Goal: Entertainment & Leisure: Consume media (video, audio)

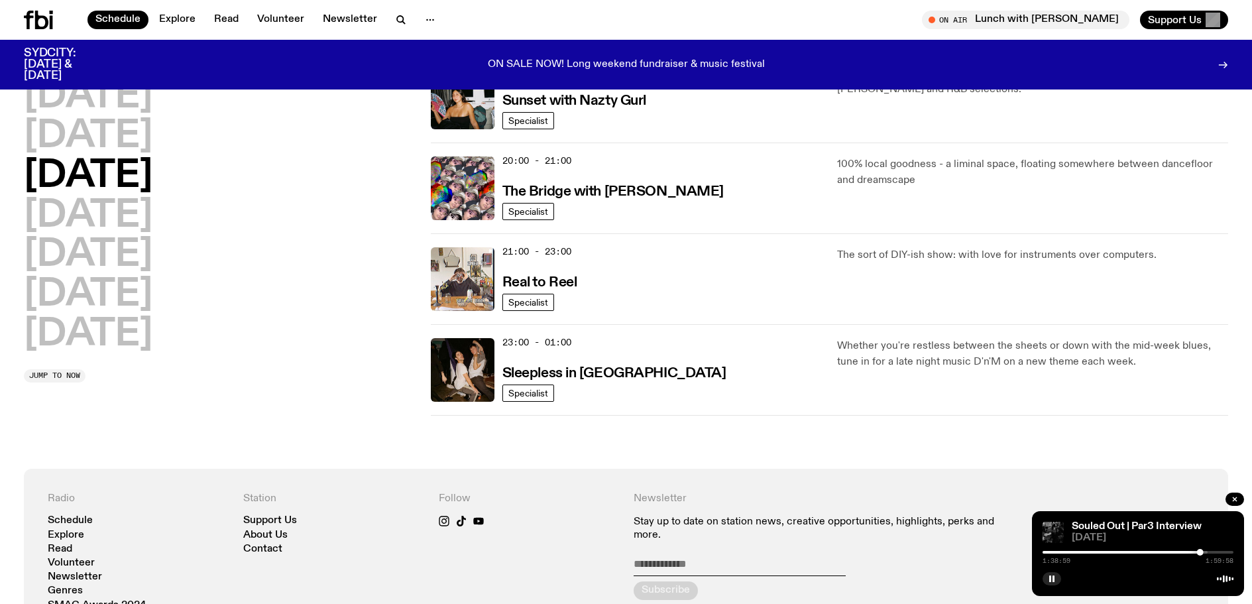
scroll to position [211, 0]
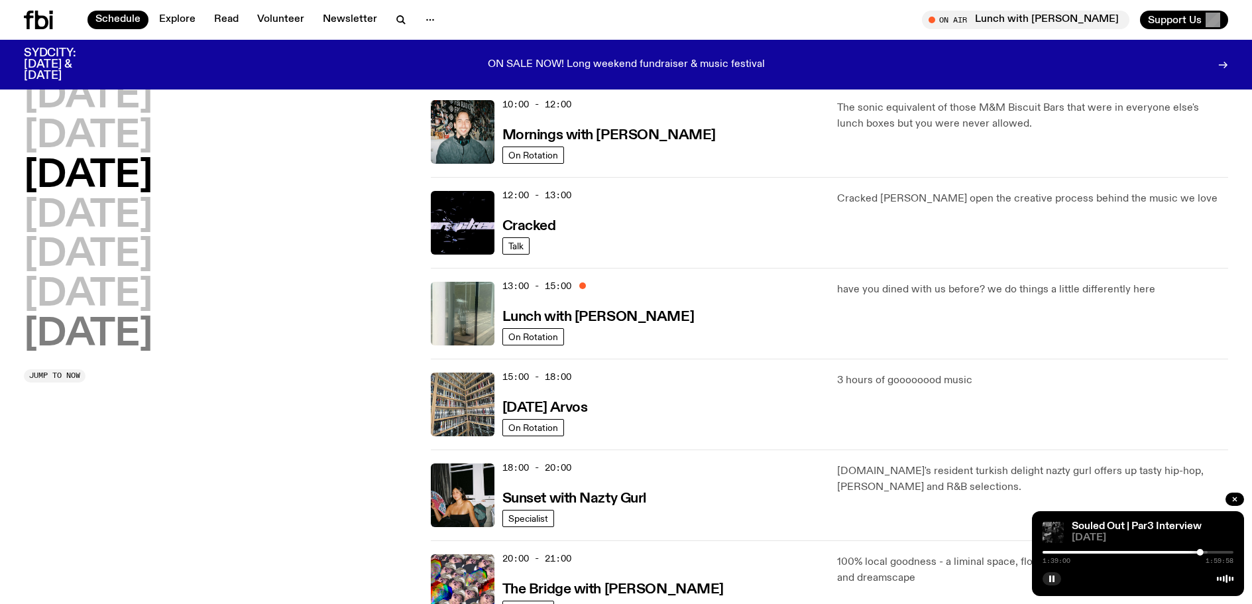
click at [97, 334] on h2 "[DATE]" at bounding box center [88, 334] width 129 height 37
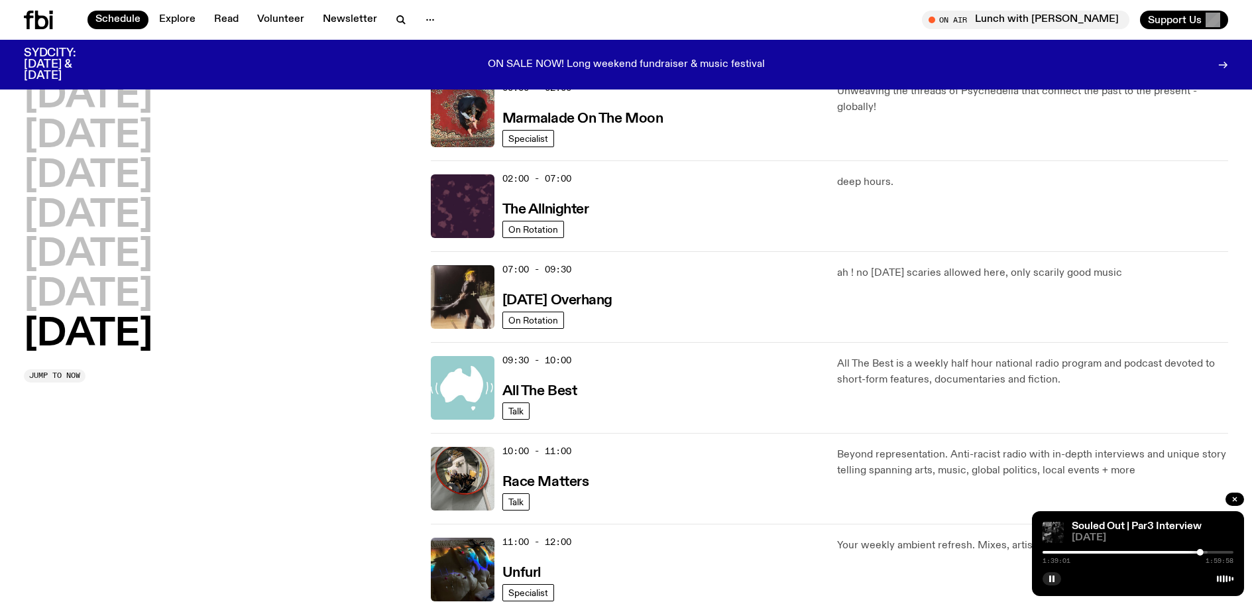
scroll to position [37, 0]
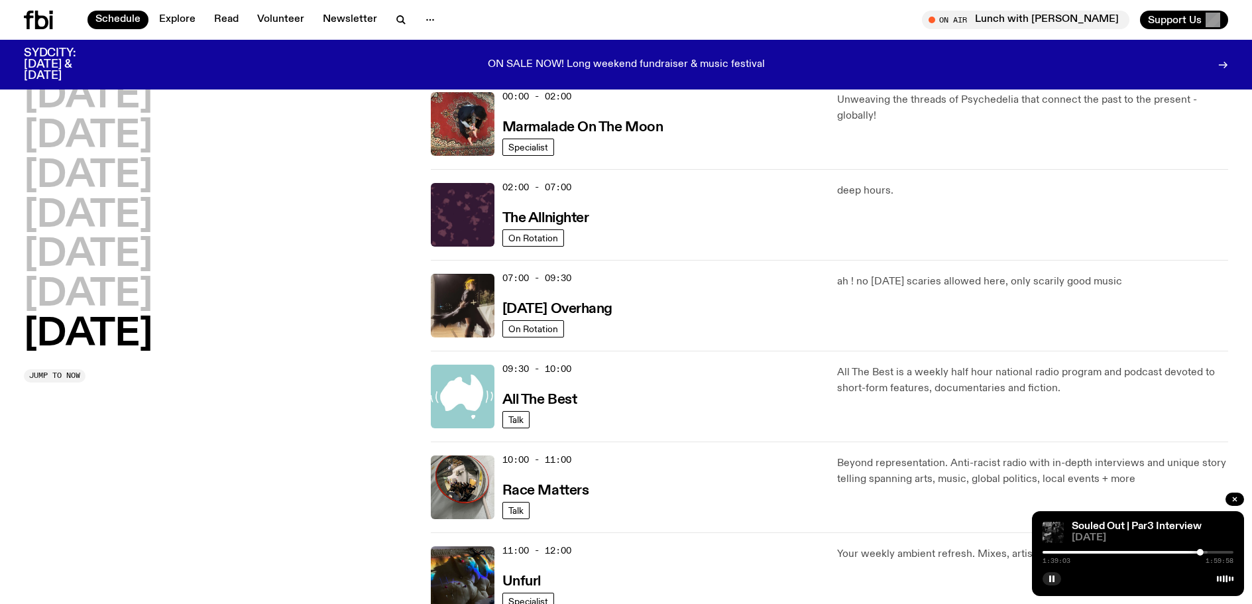
click at [101, 339] on h2 "[DATE]" at bounding box center [88, 334] width 129 height 37
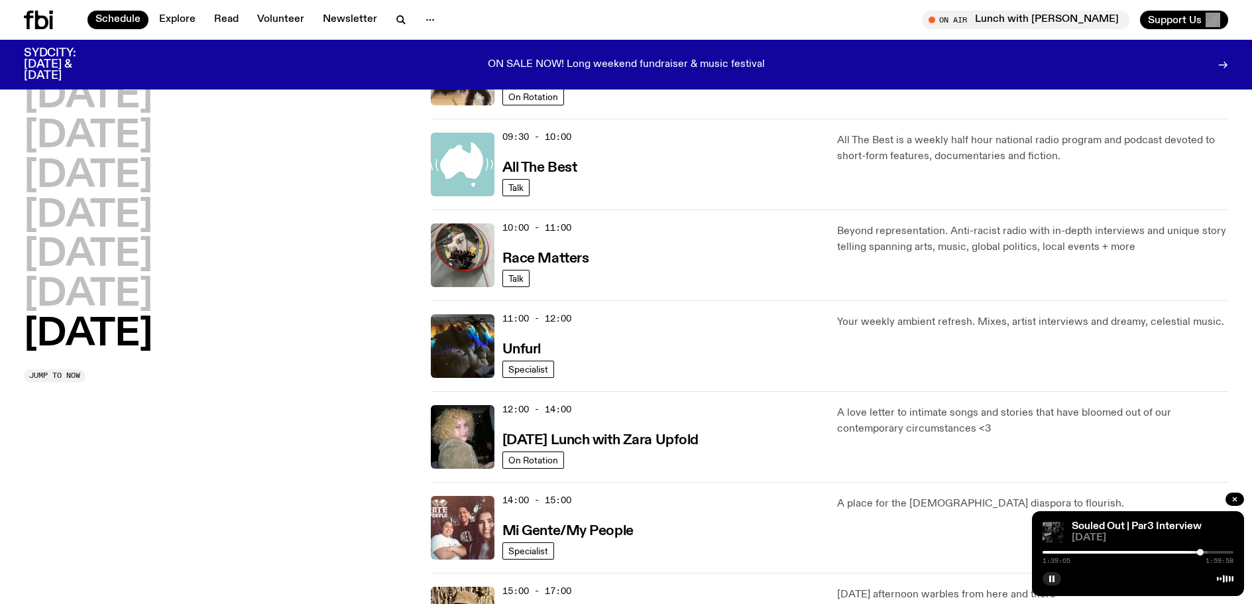
scroll to position [435, 0]
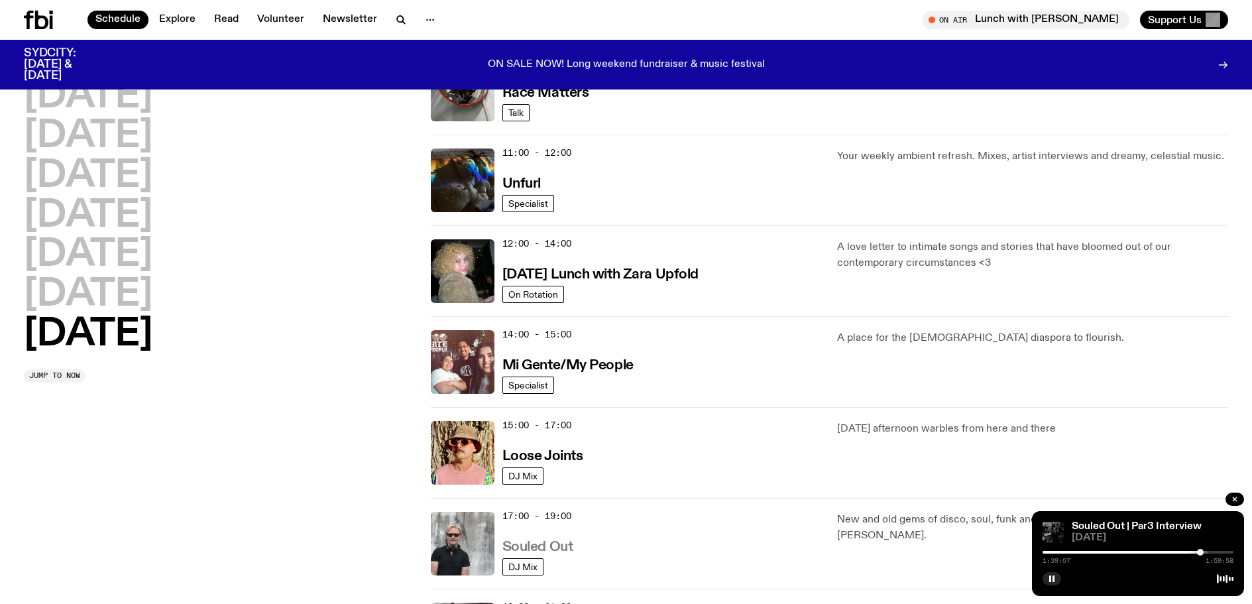
click at [559, 542] on h3 "Souled Out" at bounding box center [537, 547] width 71 height 14
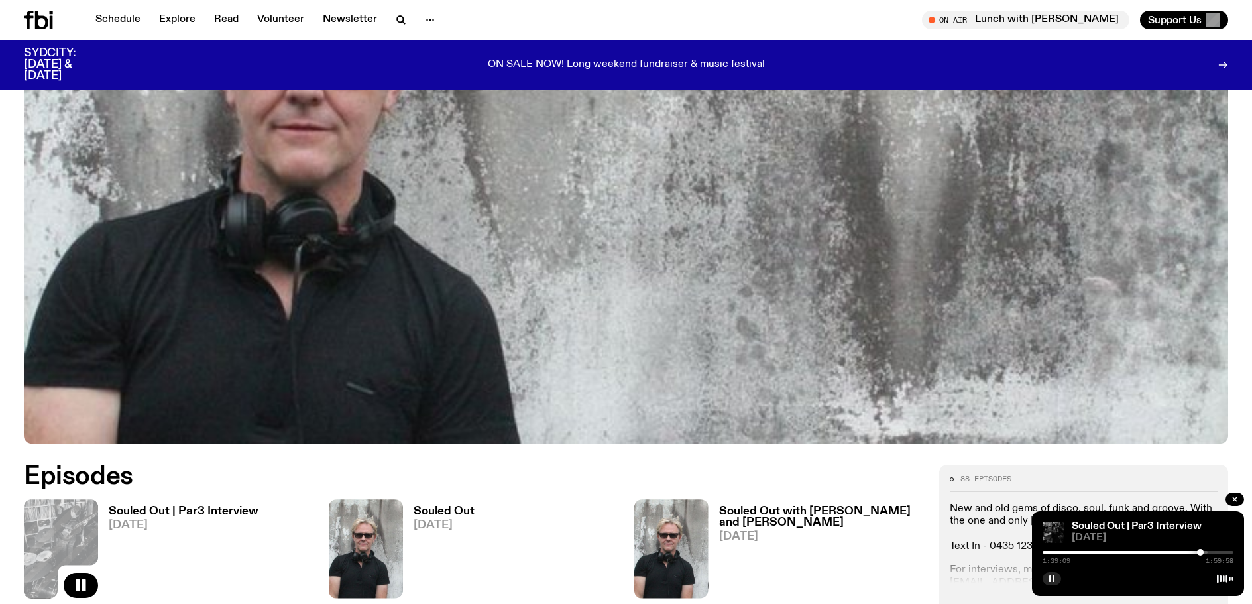
scroll to position [653, 0]
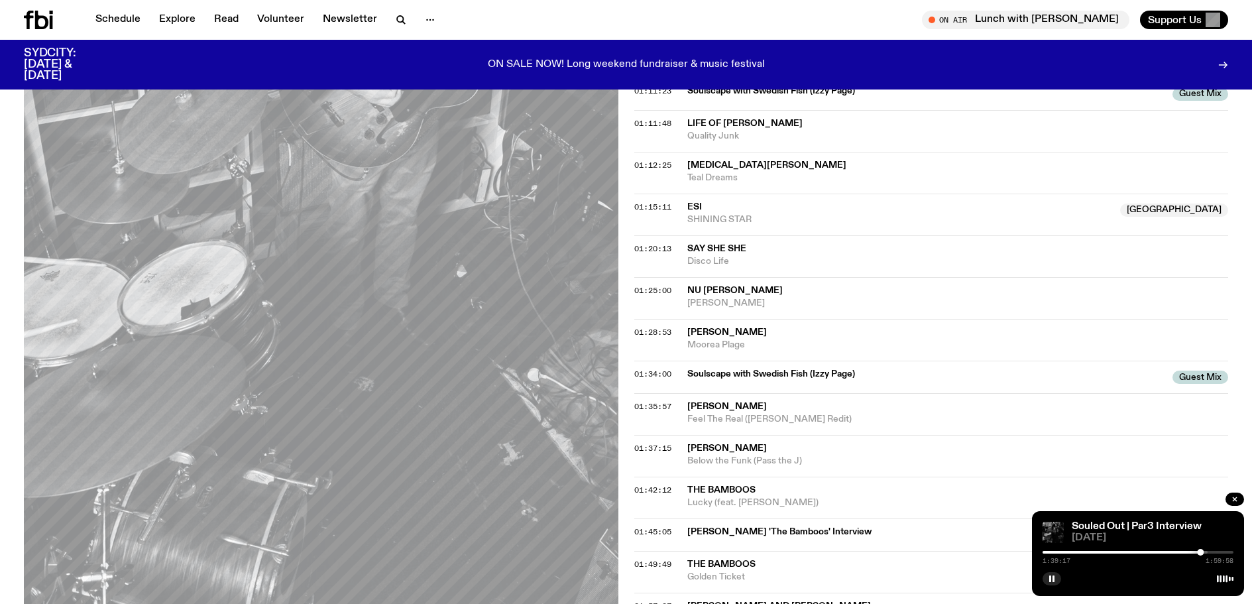
scroll to position [984, 0]
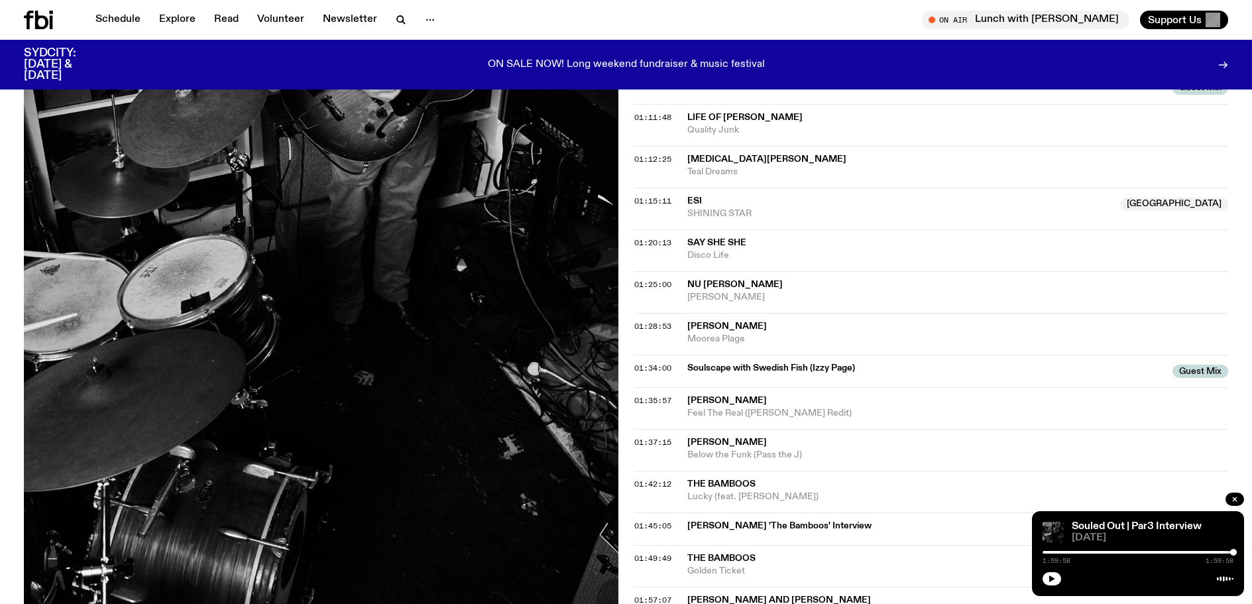
drag, startPoint x: 945, startPoint y: 506, endPoint x: 944, endPoint y: 498, distance: 8.0
click at [944, 498] on div "01:42:12 The Bamboos Lucky (feat. [PERSON_NAME])" at bounding box center [931, 492] width 594 height 42
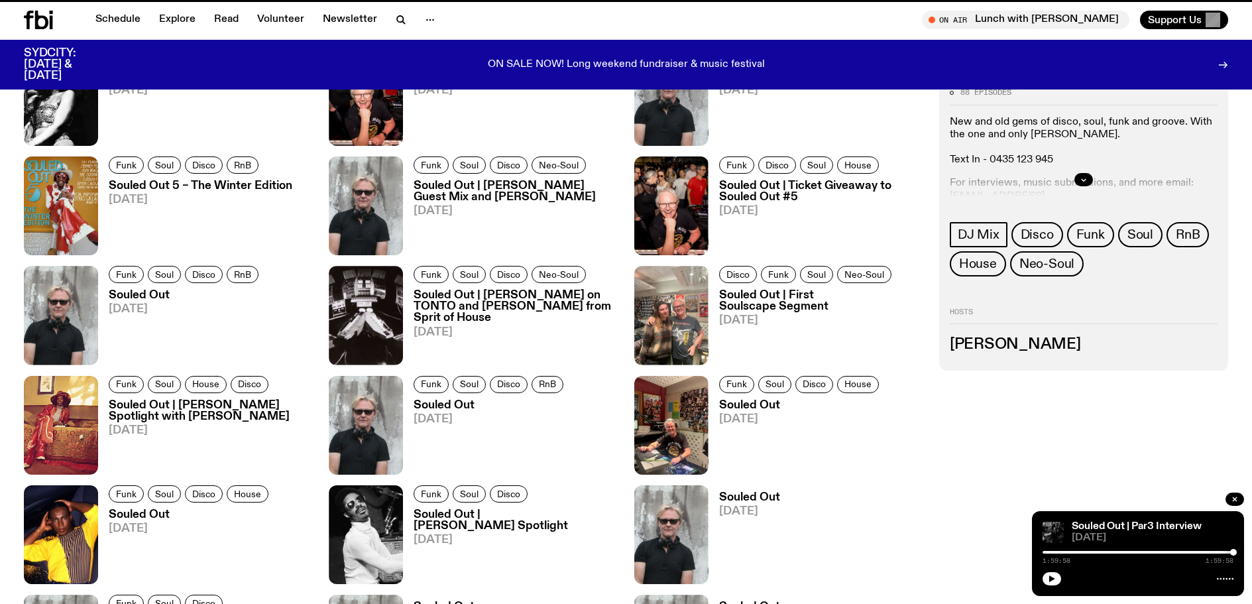
scroll to position [653, 0]
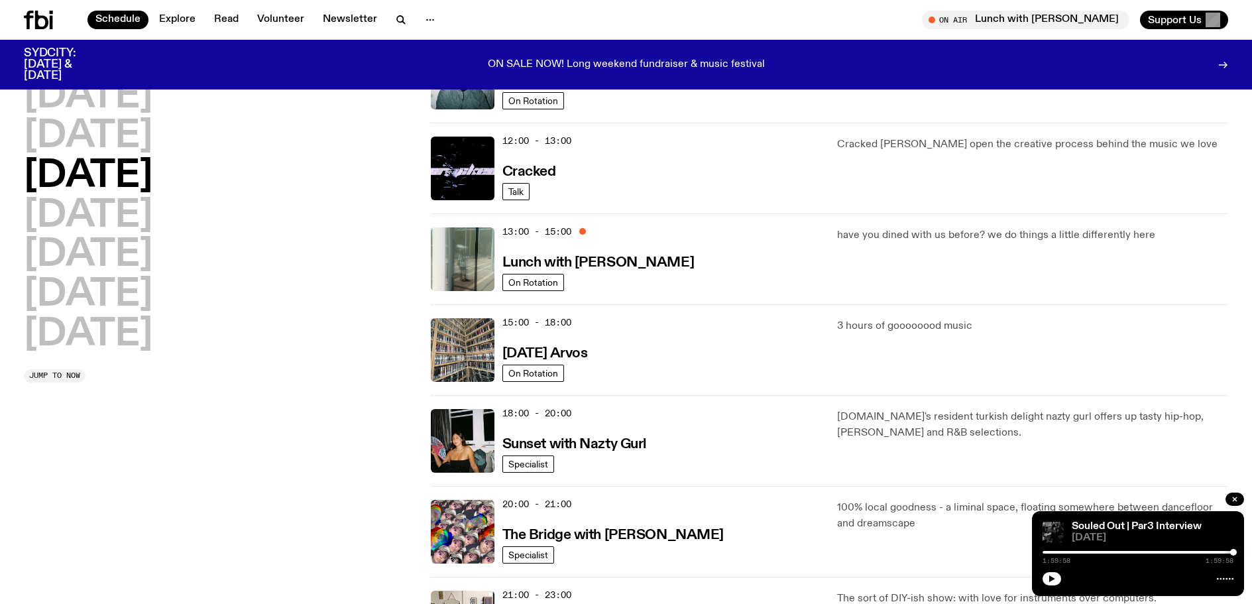
scroll to position [103, 0]
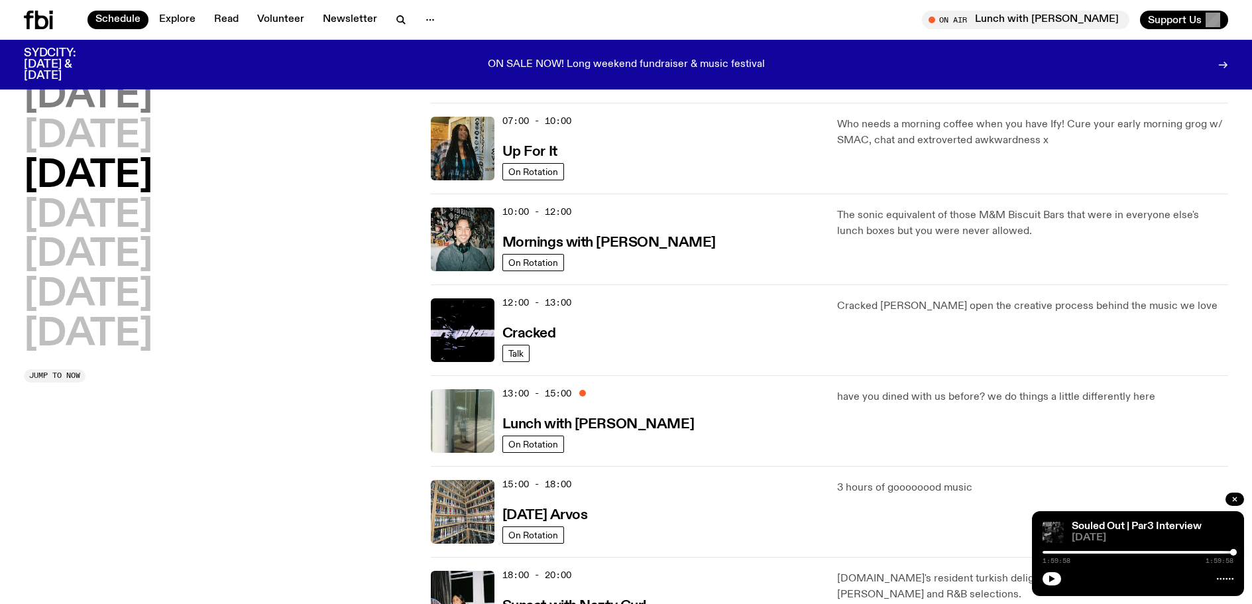
click at [99, 93] on h2 "[DATE]" at bounding box center [88, 96] width 129 height 37
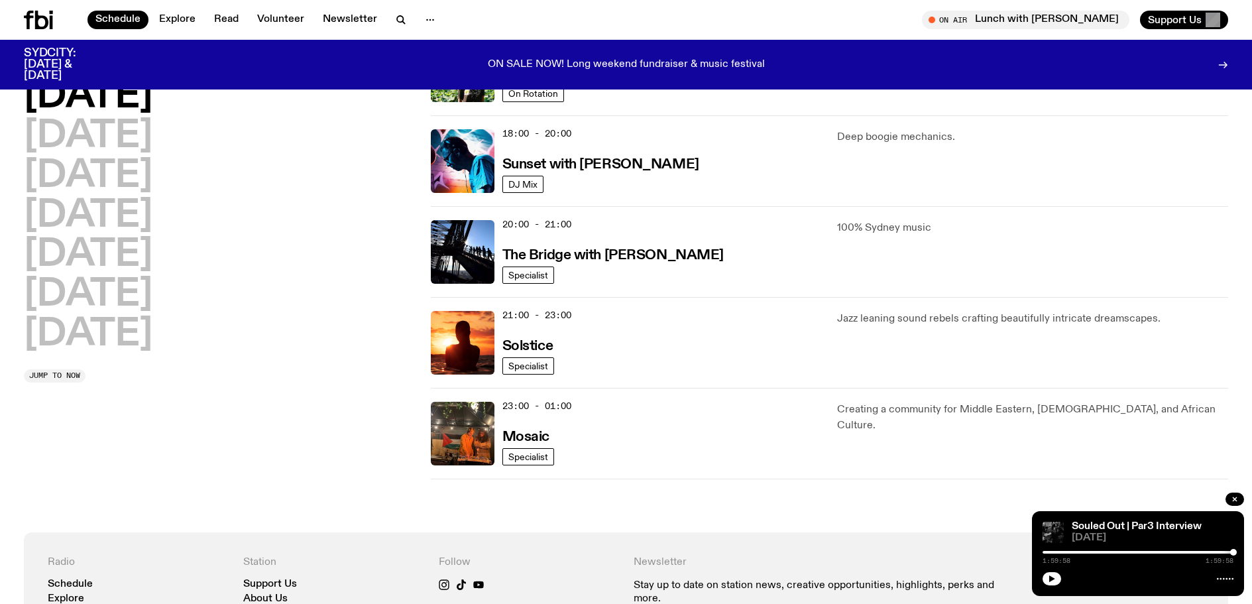
scroll to position [368, 0]
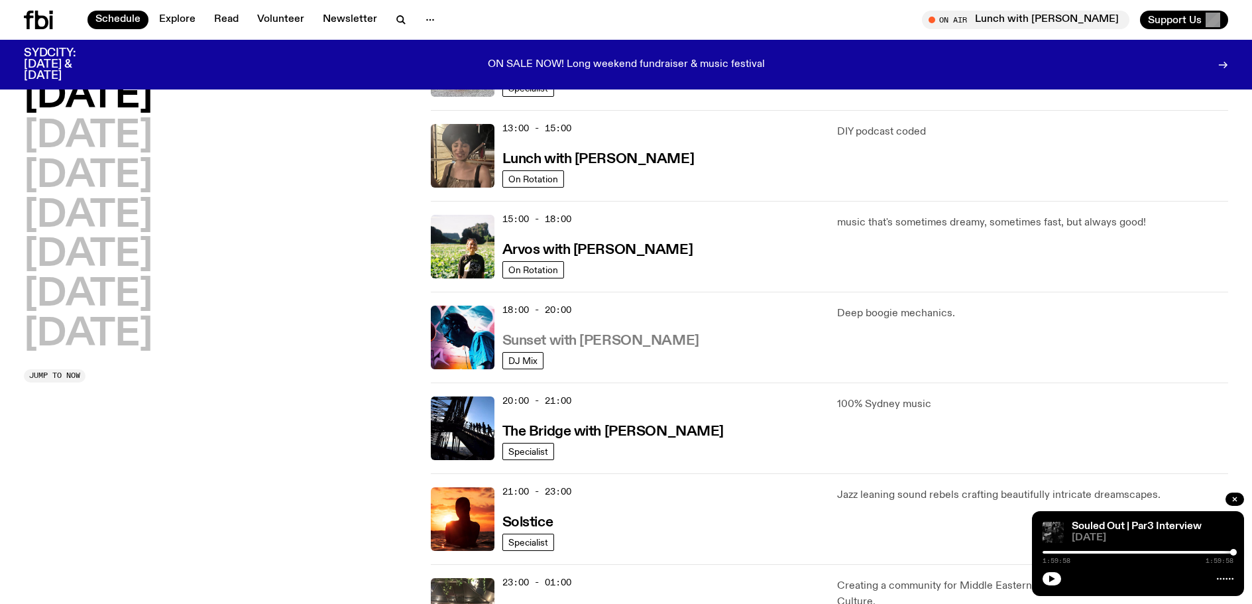
click at [567, 339] on h3 "Sunset with [PERSON_NAME]" at bounding box center [600, 341] width 197 height 14
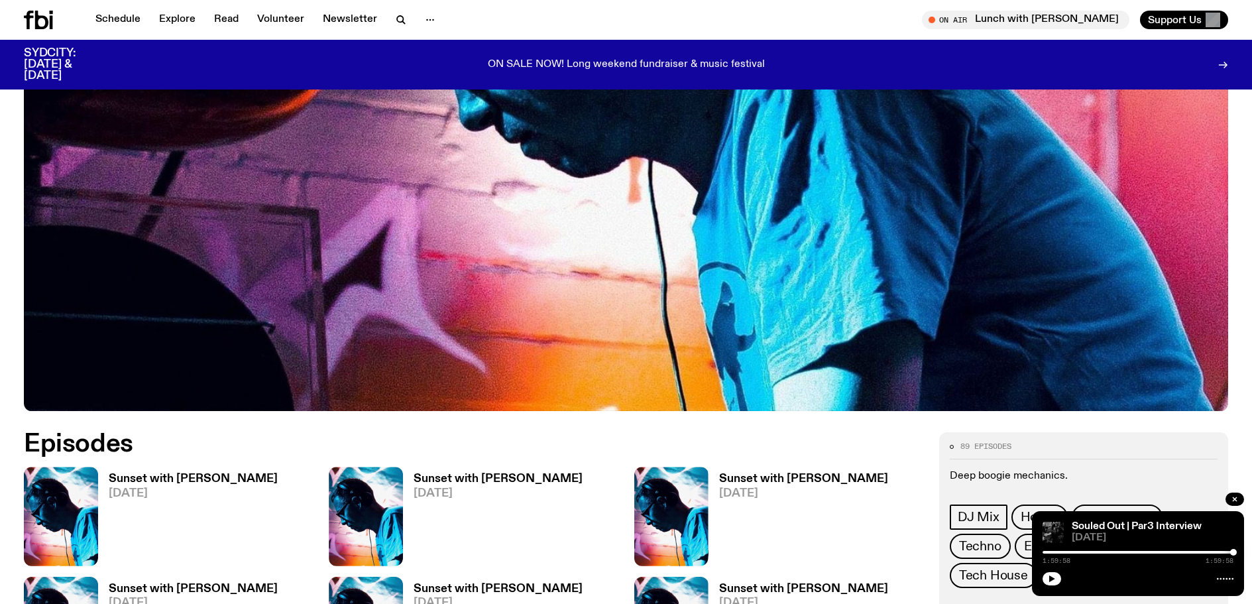
scroll to position [454, 0]
click at [62, 500] on img at bounding box center [61, 516] width 74 height 99
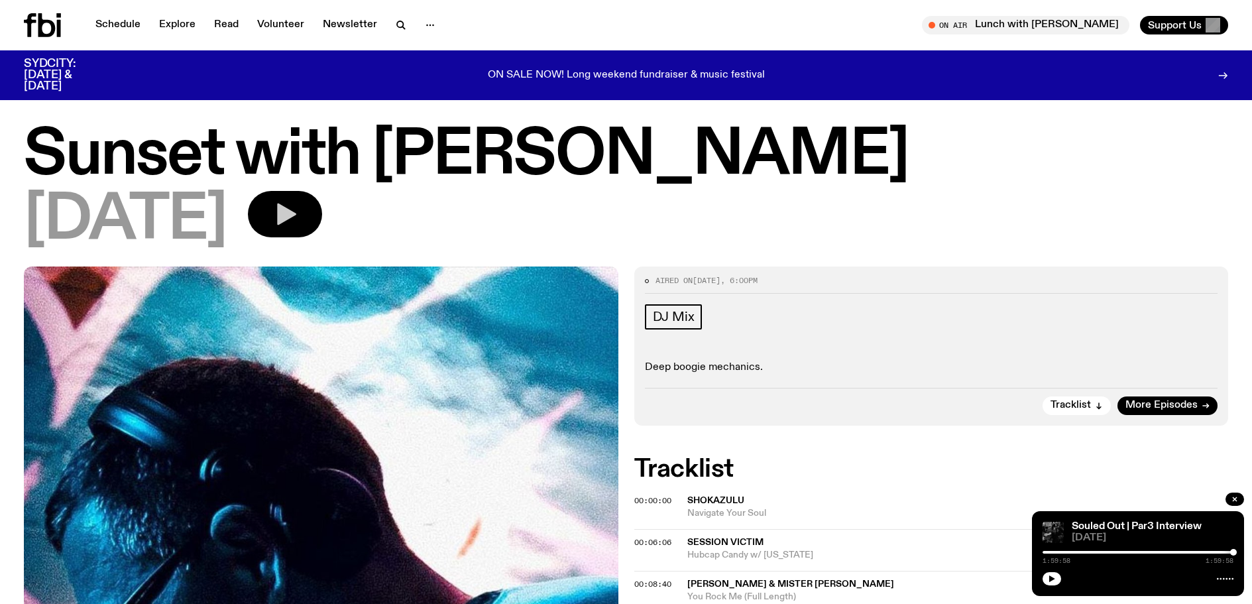
click at [296, 216] on icon "button" at bounding box center [286, 214] width 19 height 22
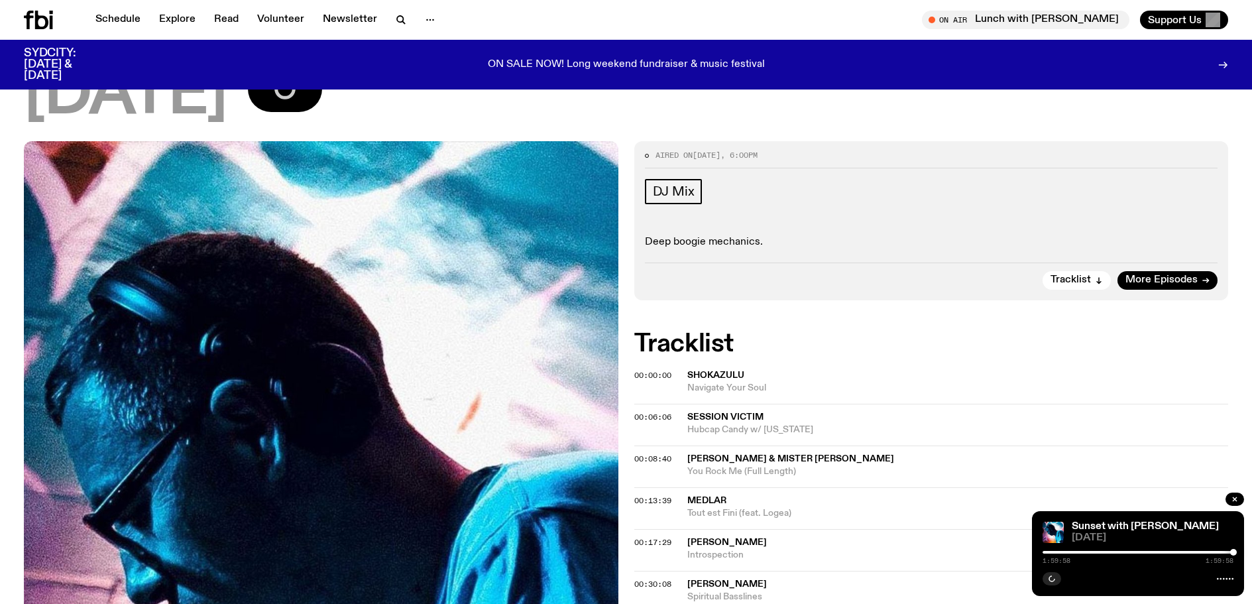
scroll to position [321, 0]
